Goal: Information Seeking & Learning: Learn about a topic

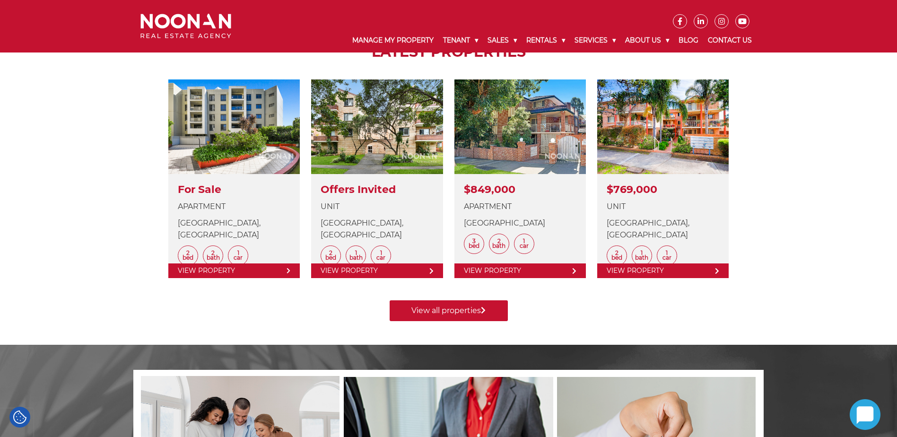
scroll to position [157, 0]
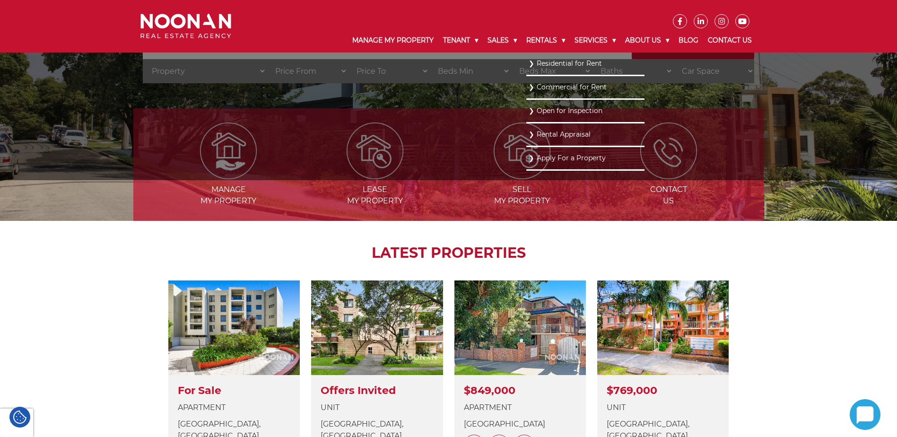
click at [540, 62] on link "Residential for Rent" at bounding box center [586, 63] width 114 height 13
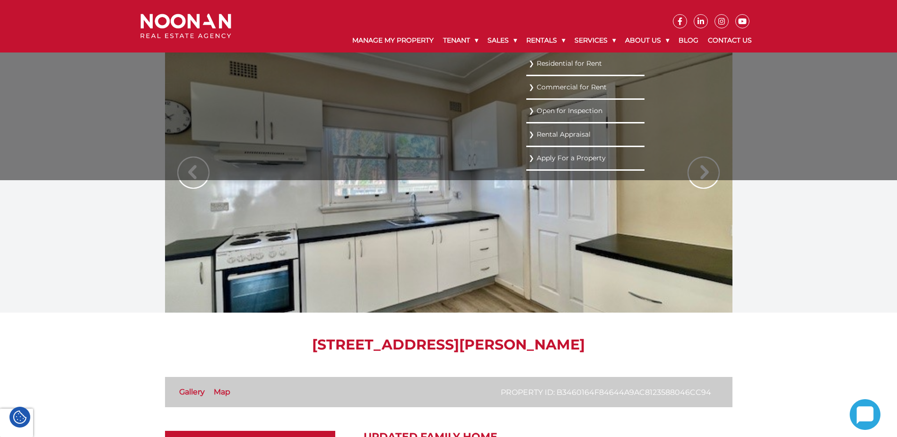
click at [543, 65] on link "Residential for Rent" at bounding box center [586, 63] width 114 height 13
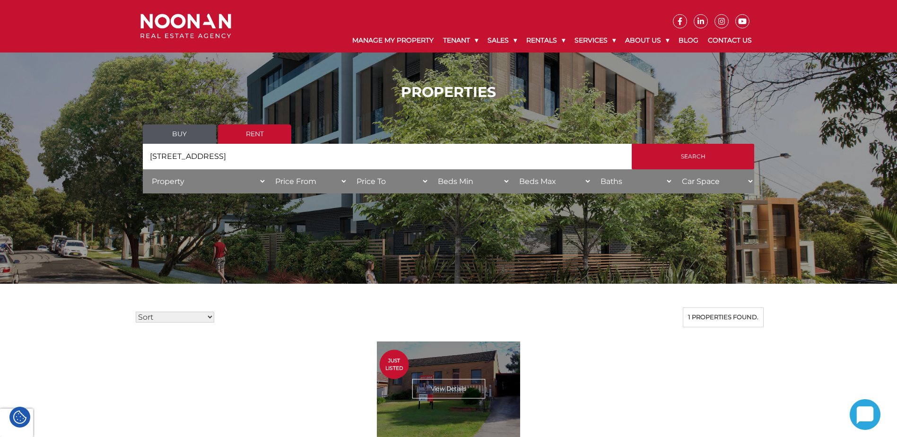
scroll to position [157, 0]
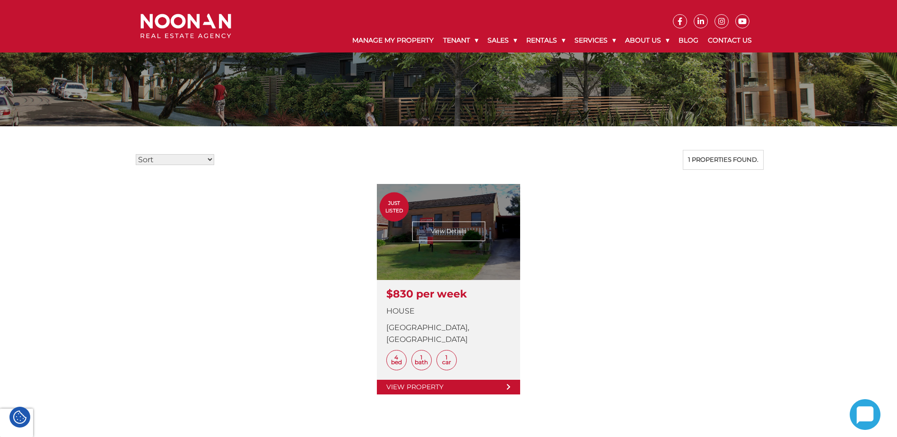
click at [441, 367] on link at bounding box center [448, 289] width 143 height 210
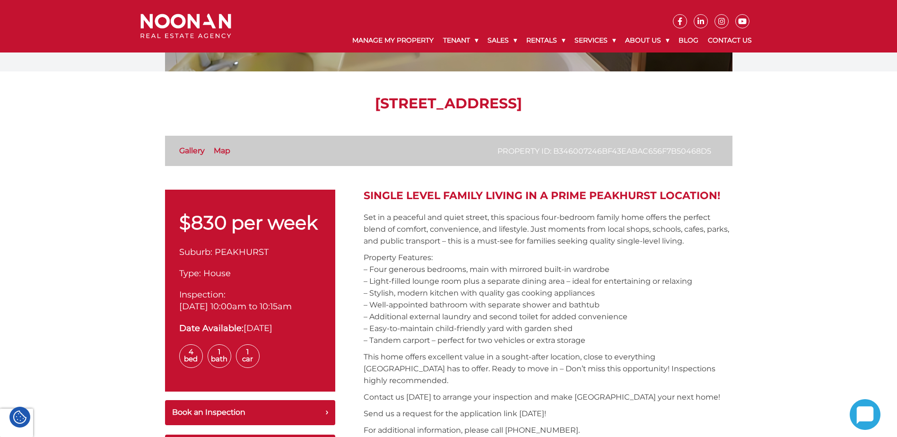
scroll to position [236, 0]
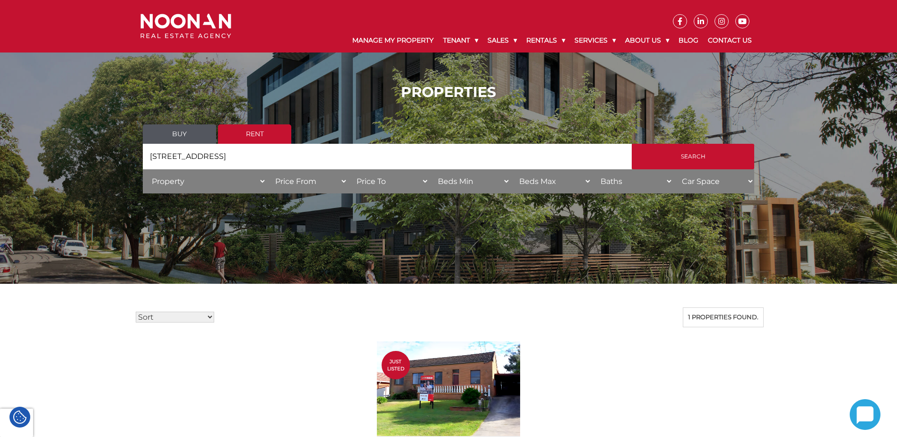
click at [395, 157] on input "21 Wattle Street" at bounding box center [387, 157] width 489 height 26
paste input "8 Tate Place"
type input "8 Tate Place"
click at [632, 144] on input "Search" at bounding box center [693, 157] width 122 height 26
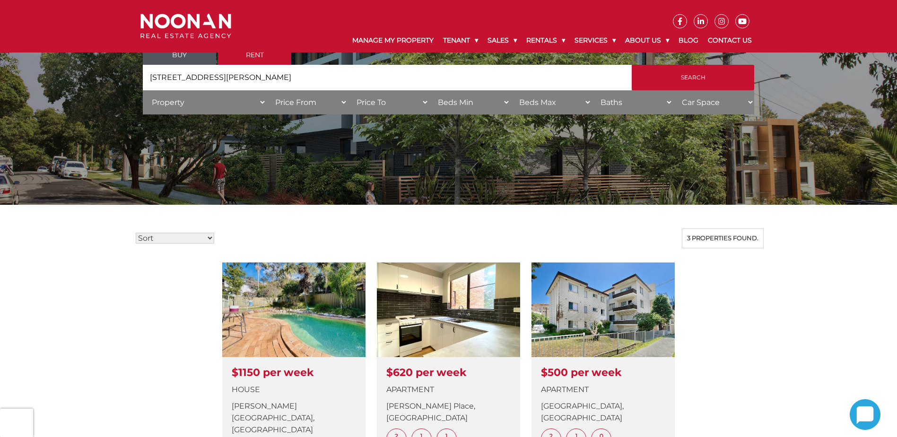
scroll to position [157, 0]
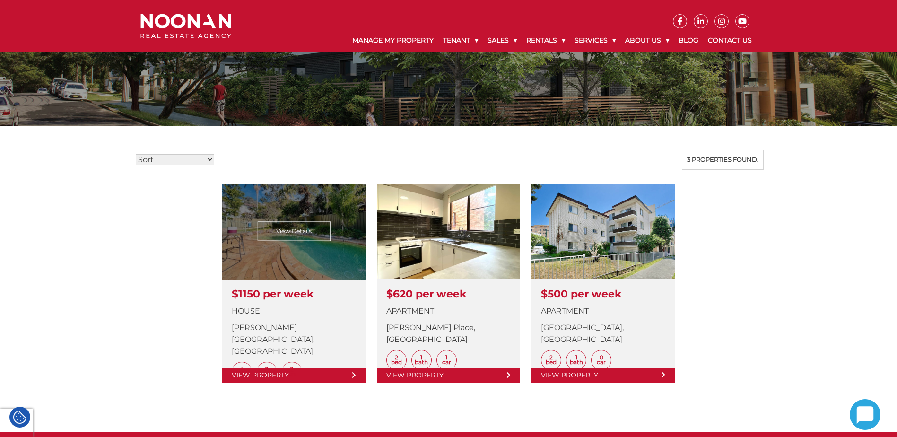
click at [323, 372] on link at bounding box center [293, 283] width 143 height 199
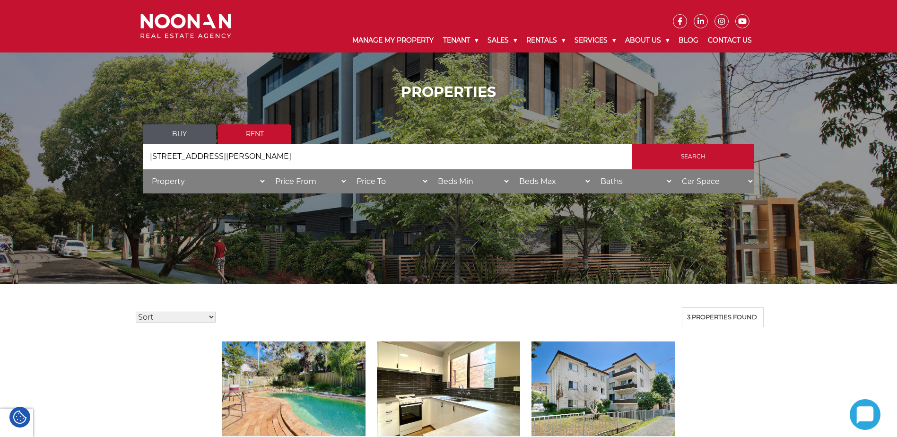
click at [376, 161] on input "8 Tate Place" at bounding box center [387, 157] width 489 height 26
paste input "90/323 Forest Road"
type input "90/323 Forest Road"
click at [632, 144] on input "Search" at bounding box center [693, 157] width 122 height 26
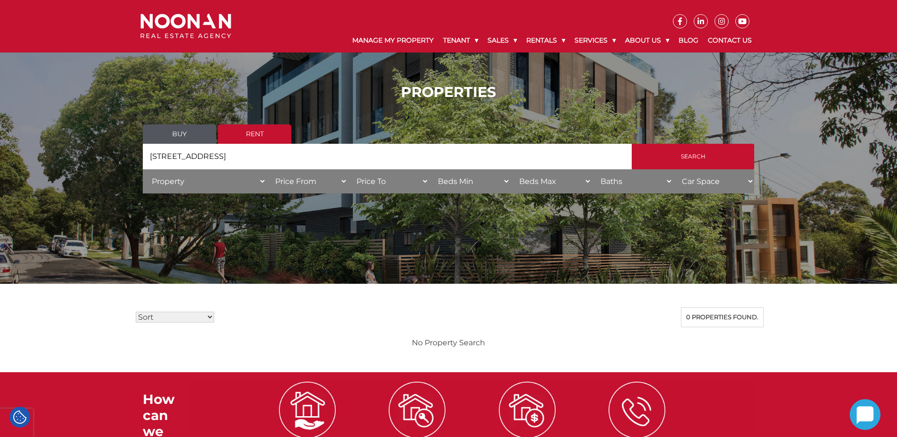
drag, startPoint x: 234, startPoint y: 158, endPoint x: 174, endPoint y: 155, distance: 59.7
click at [174, 155] on input "90/323 Forest Road" at bounding box center [387, 157] width 489 height 26
type input "90/323"
click at [632, 144] on input "Search" at bounding box center [693, 157] width 122 height 26
click at [349, 154] on input "90/323" at bounding box center [387, 157] width 489 height 26
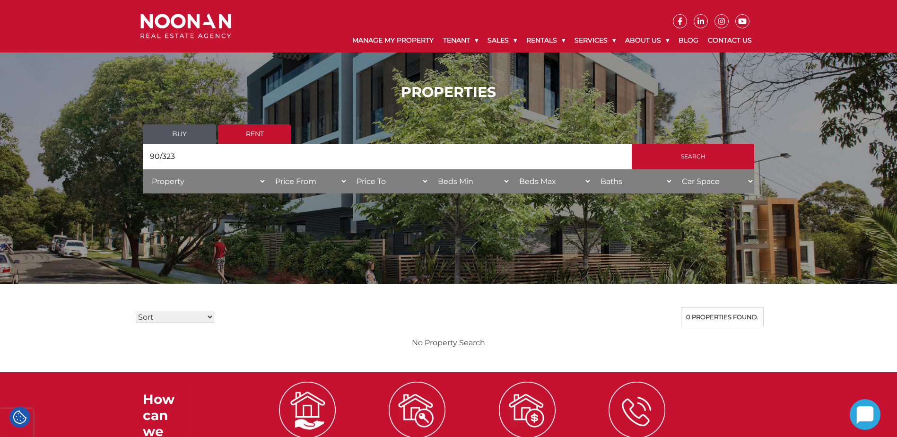
paste input "[STREET_ADDRESS]"
type input "[STREET_ADDRESS]"
click at [632, 144] on input "Search" at bounding box center [693, 157] width 122 height 26
drag, startPoint x: 282, startPoint y: 159, endPoint x: 195, endPoint y: 162, distance: 87.1
click at [195, 162] on input "41 Breakwell Street" at bounding box center [387, 157] width 489 height 26
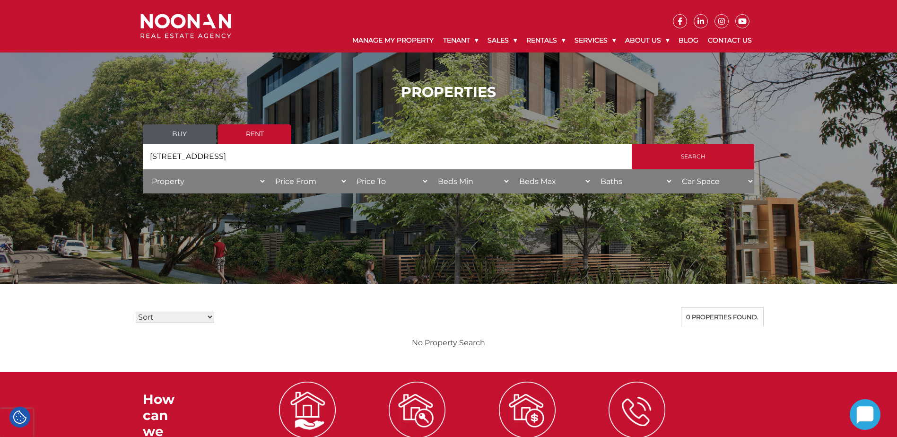
drag, startPoint x: 157, startPoint y: 157, endPoint x: 140, endPoint y: 155, distance: 17.1
click at [140, 155] on div "PROPERTIES Buy Rent Search Search by Address 41 Breakwell Street House Category…" at bounding box center [448, 142] width 630 height 145
type input "Breakwell Street"
click at [632, 144] on input "Search" at bounding box center [693, 157] width 122 height 26
drag, startPoint x: 230, startPoint y: 150, endPoint x: 187, endPoint y: 153, distance: 43.6
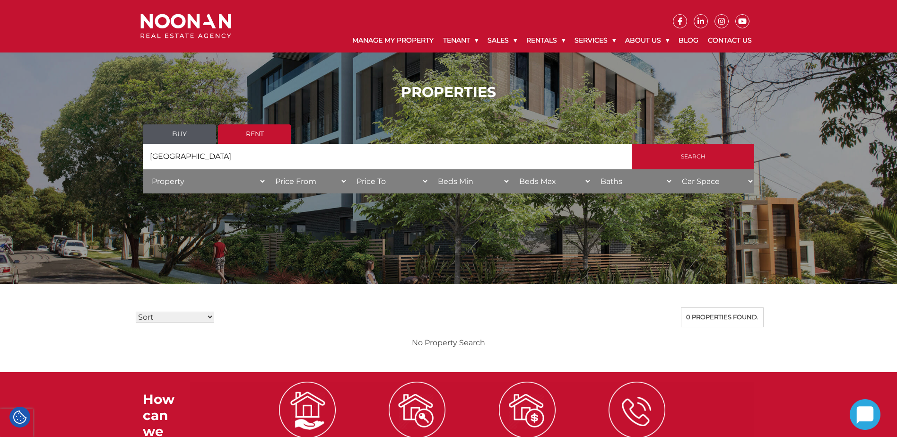
click at [187, 153] on input "Breakwell Street" at bounding box center [387, 157] width 489 height 26
type input "Breakwell"
click at [632, 144] on input "Search" at bounding box center [693, 157] width 122 height 26
click at [191, 127] on link "Buy" at bounding box center [179, 133] width 73 height 19
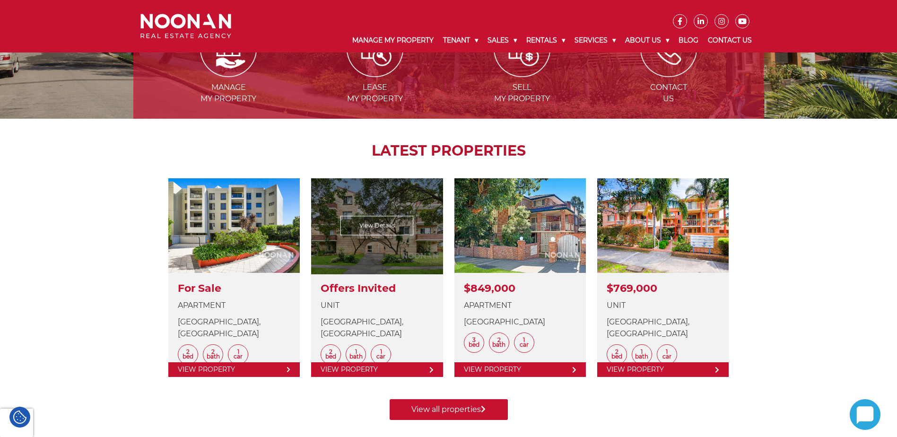
scroll to position [236, 0]
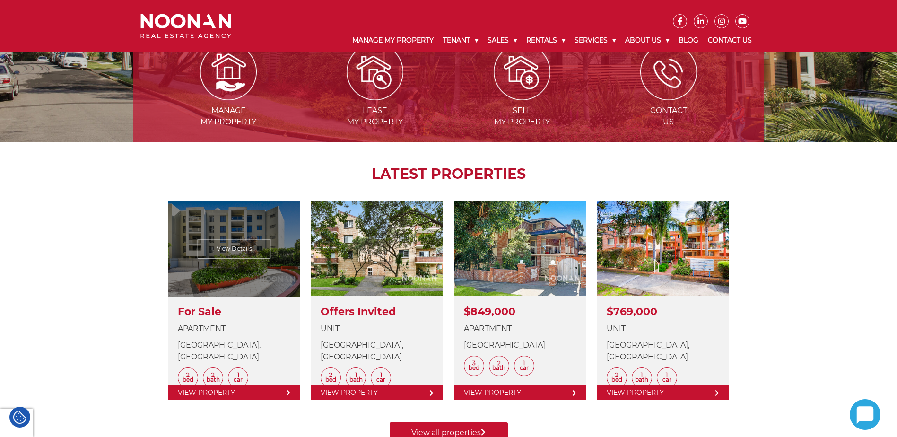
click at [237, 391] on link at bounding box center [233, 300] width 131 height 199
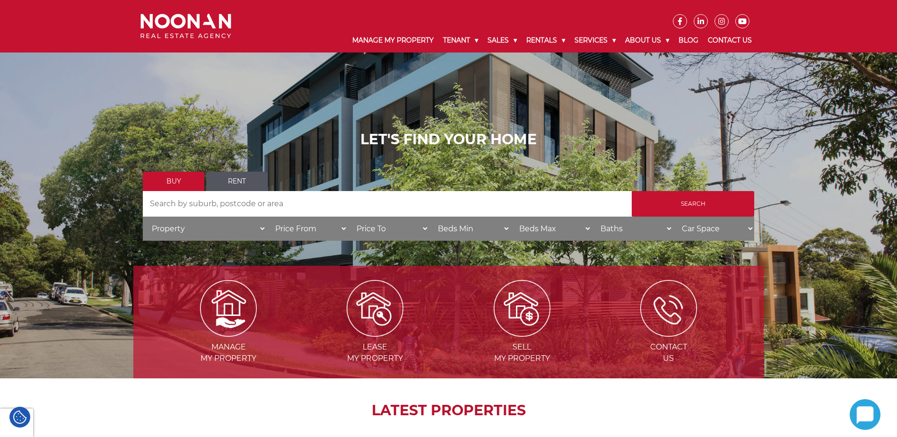
click at [358, 215] on input "Search by Address" at bounding box center [387, 204] width 489 height 26
paste input "[STREET_ADDRESS]"
type input "41 Breakwell Street"
click at [632, 191] on input "Search" at bounding box center [693, 204] width 122 height 26
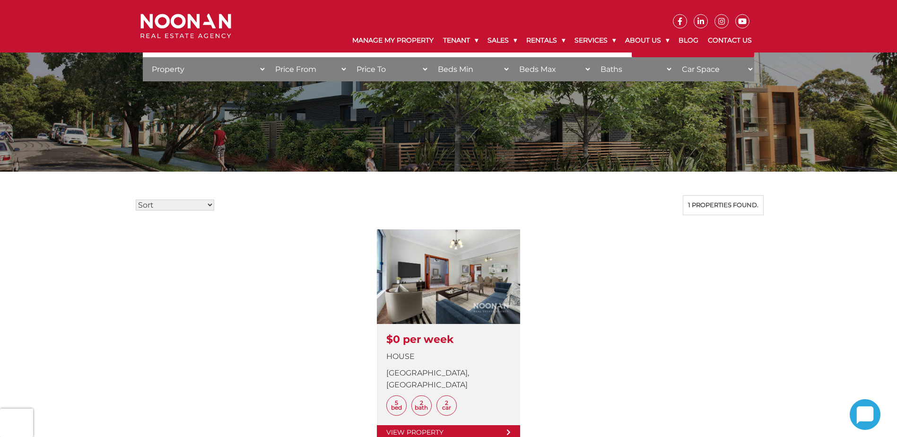
scroll to position [157, 0]
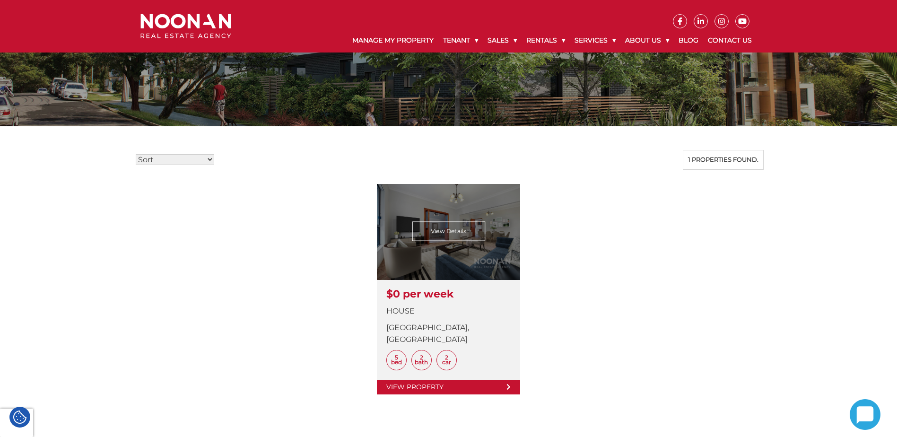
click at [445, 377] on link at bounding box center [448, 289] width 143 height 210
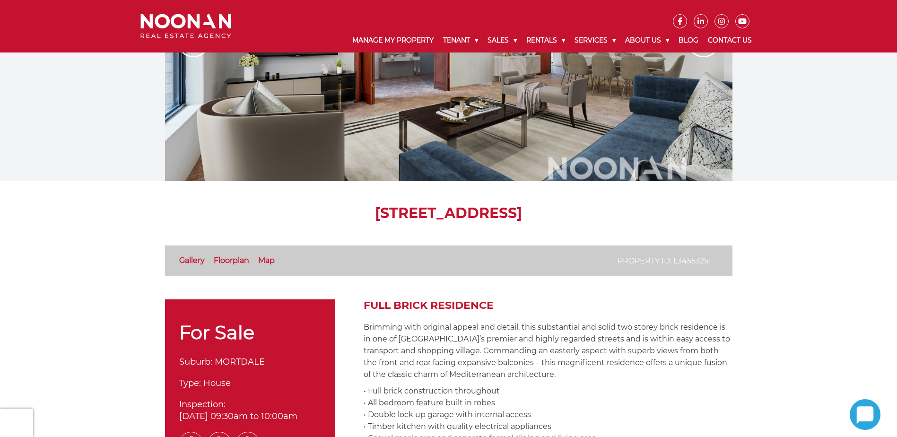
scroll to position [236, 0]
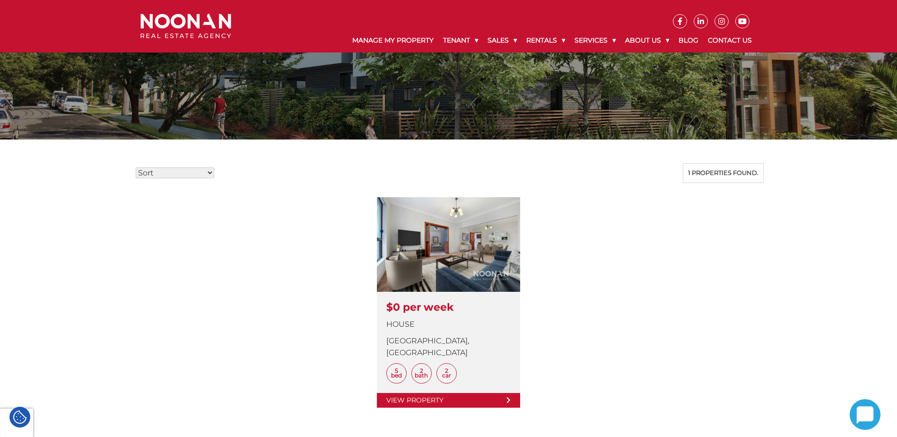
scroll to position [236, 0]
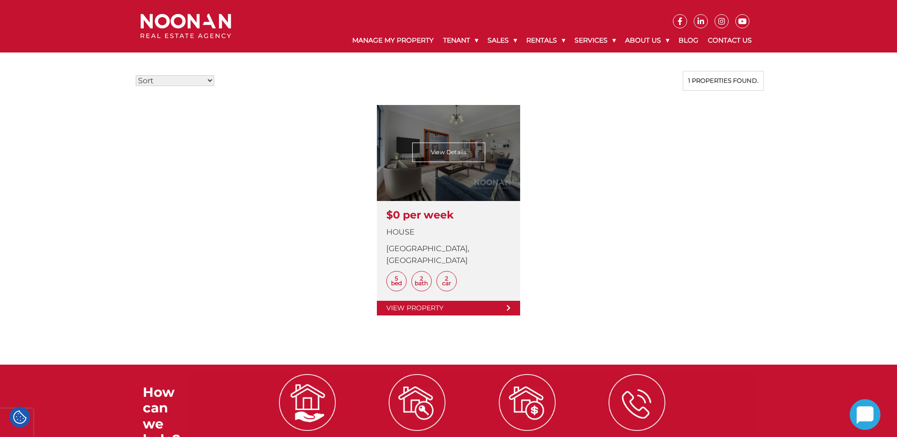
click at [477, 295] on link at bounding box center [448, 210] width 143 height 210
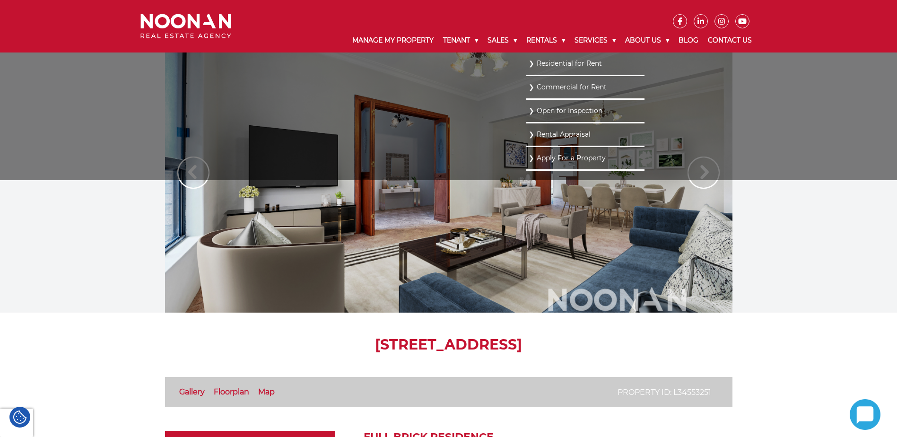
click at [542, 80] on li "Commercial for Rent" at bounding box center [585, 88] width 118 height 24
click at [542, 87] on link "Commercial for Rent" at bounding box center [586, 87] width 114 height 13
